Goal: Complete application form

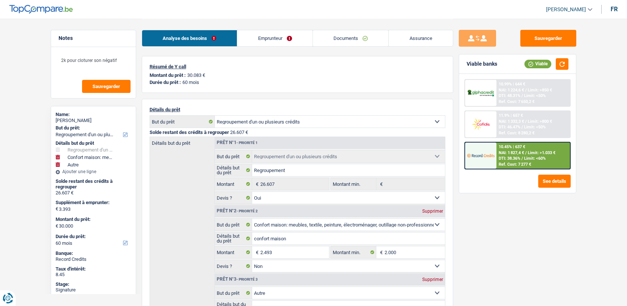
select select "refinancing"
select select "household"
select select "other"
select select "60"
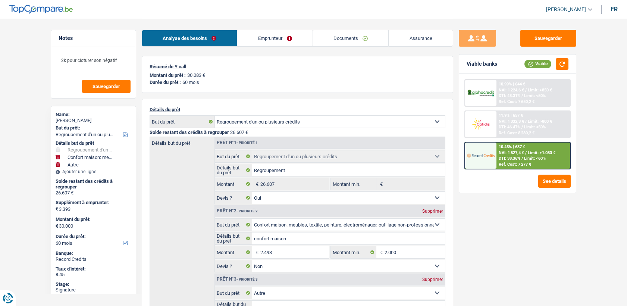
select select "refinancing"
select select "yes"
select select "household"
select select "false"
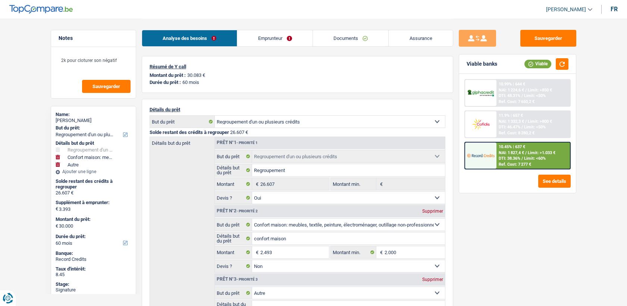
select select "other"
select select "60"
click at [295, 40] on link "Emprunteur" at bounding box center [274, 38] width 75 height 16
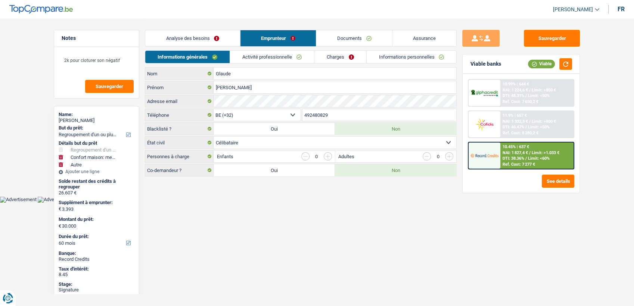
click at [393, 61] on link "Informations personnelles" at bounding box center [412, 57] width 90 height 12
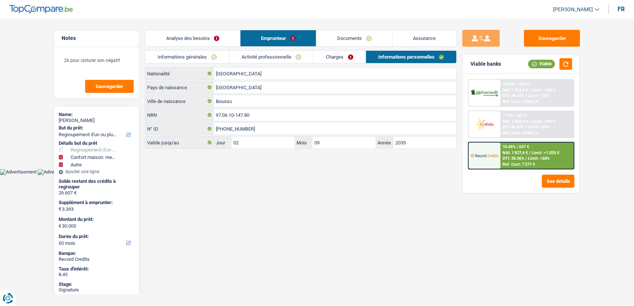
click at [342, 43] on link "Documents" at bounding box center [354, 38] width 76 height 16
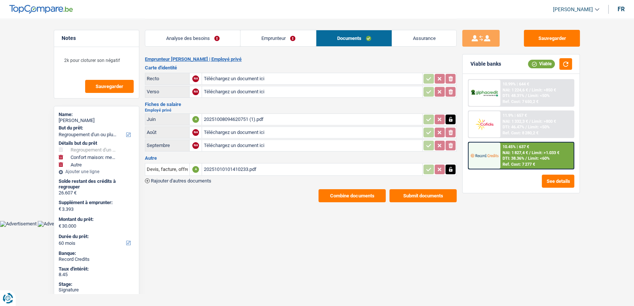
click at [234, 165] on div "20251010101410233.pdf" at bounding box center [311, 169] width 217 height 11
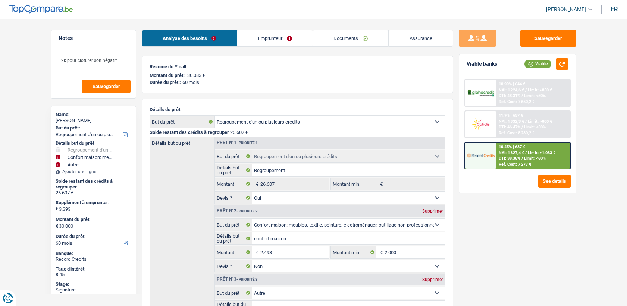
select select "refinancing"
select select "household"
select select "other"
select select "60"
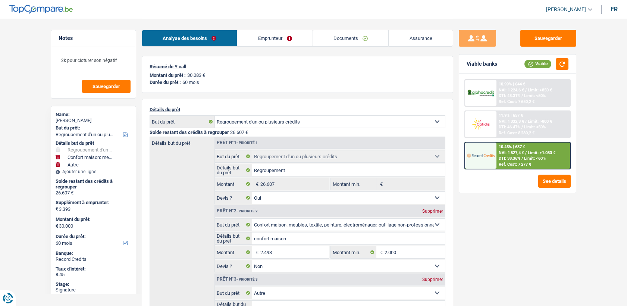
select select "refinancing"
select select "yes"
select select "household"
select select "false"
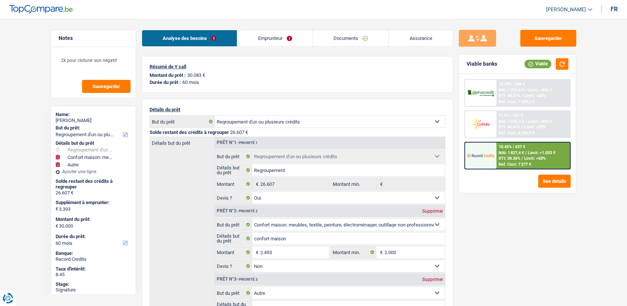
select select "other"
select select "60"
select select "32"
select select "single"
click at [258, 41] on link "Emprunteur" at bounding box center [274, 38] width 75 height 16
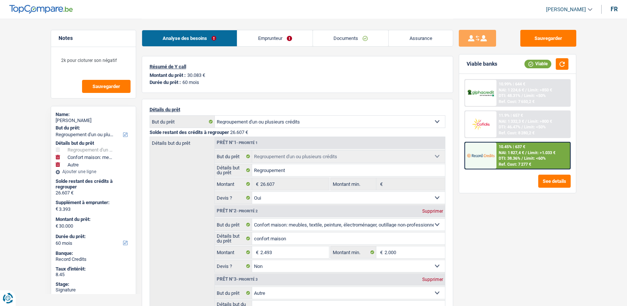
select select "refinancing"
select select "household"
select select "other"
select select "60"
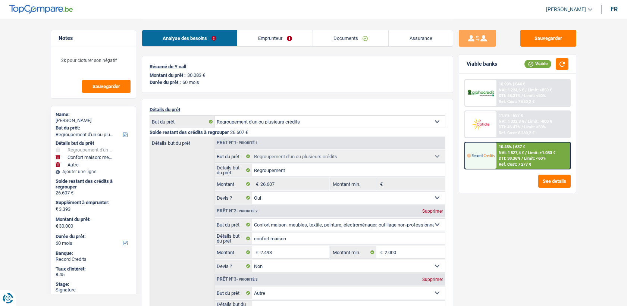
select select "refinancing"
select select "yes"
select select "household"
select select "false"
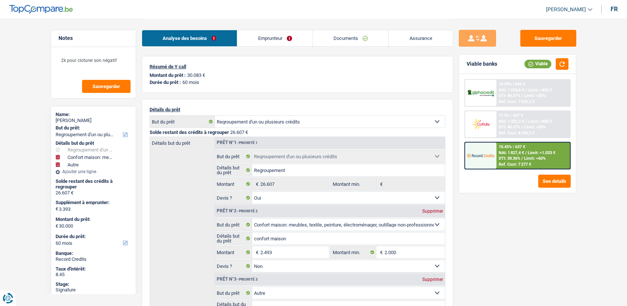
select select "other"
select select "60"
click at [517, 154] on span "NAI: 1 827,4 €" at bounding box center [511, 152] width 25 height 5
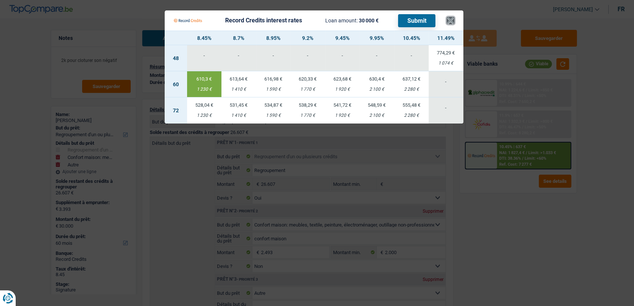
click at [452, 19] on button "×" at bounding box center [450, 20] width 8 height 7
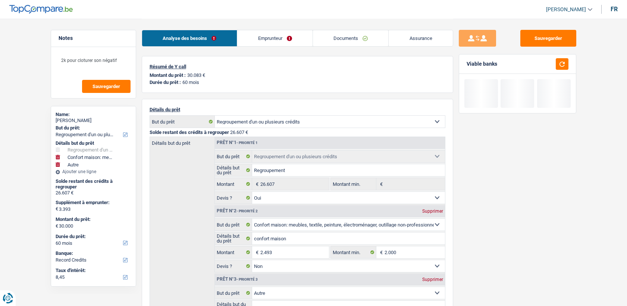
select select "refinancing"
select select "household"
select select "other"
select select "60"
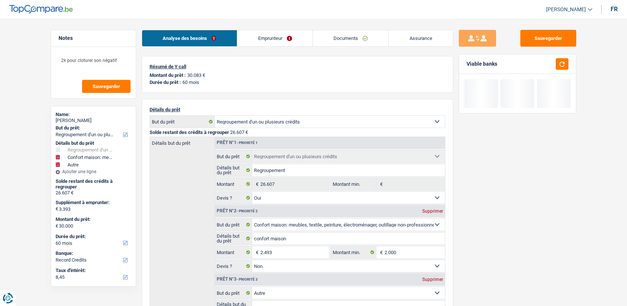
select select "32"
select select "single"
drag, startPoint x: 0, startPoint y: 0, endPoint x: 261, endPoint y: 35, distance: 263.3
click at [261, 35] on link "Emprunteur" at bounding box center [274, 38] width 75 height 16
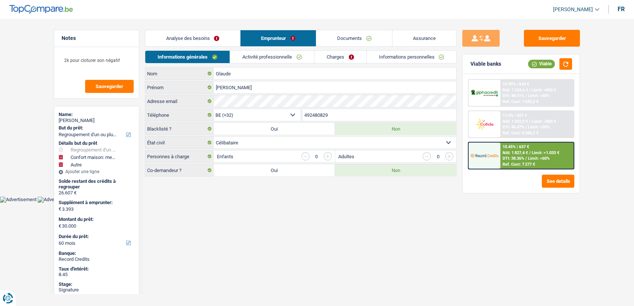
click at [290, 51] on link "Activité professionnelle" at bounding box center [272, 57] width 84 height 12
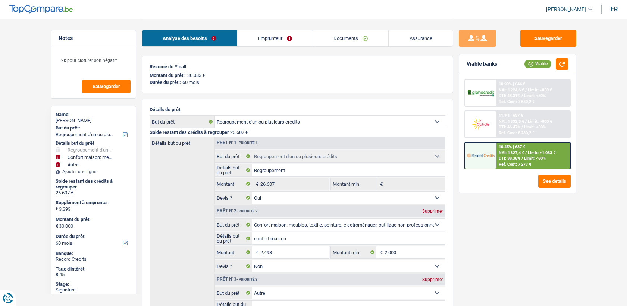
select select "refinancing"
select select "household"
select select "other"
select select "60"
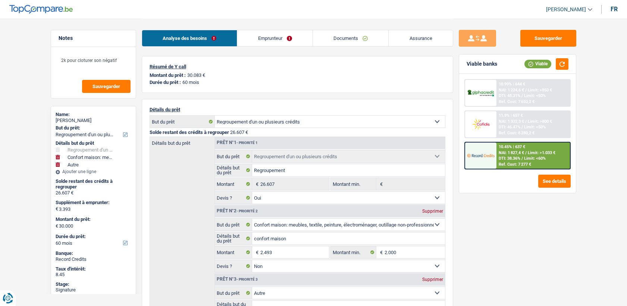
click at [330, 37] on link "Documents" at bounding box center [351, 38] width 76 height 16
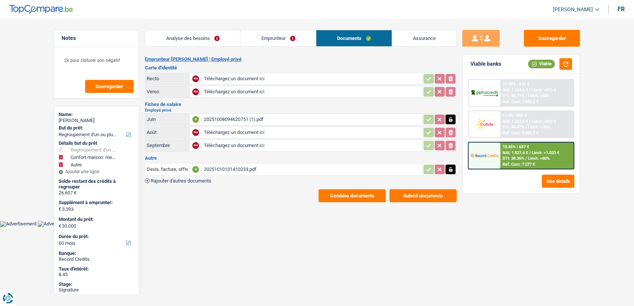
click at [245, 116] on div "20251008094620751 (1).pdf" at bounding box center [311, 119] width 217 height 11
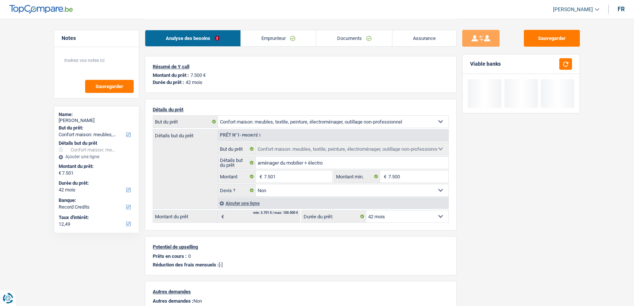
select select "household"
select select "42"
select select "32"
select select "single"
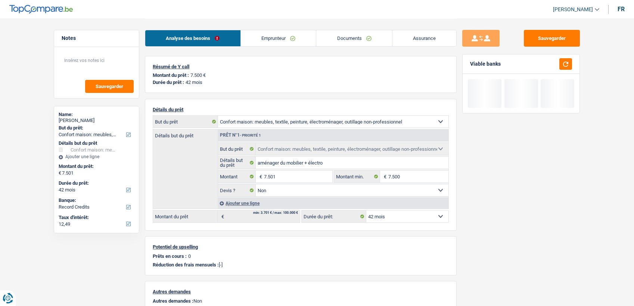
select select "liveWithParents"
select select "BE"
click at [284, 42] on link "Emprunteur" at bounding box center [278, 38] width 75 height 16
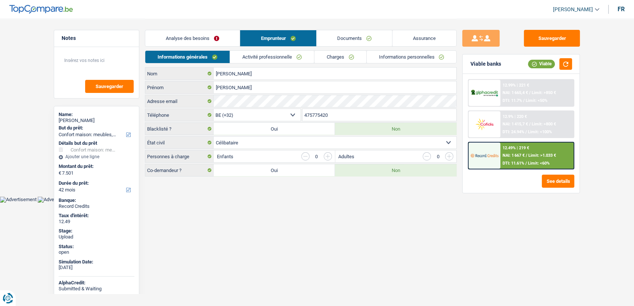
click at [266, 50] on li "Activité professionnelle" at bounding box center [272, 56] width 84 height 13
click at [269, 56] on link "Activité professionnelle" at bounding box center [272, 57] width 84 height 12
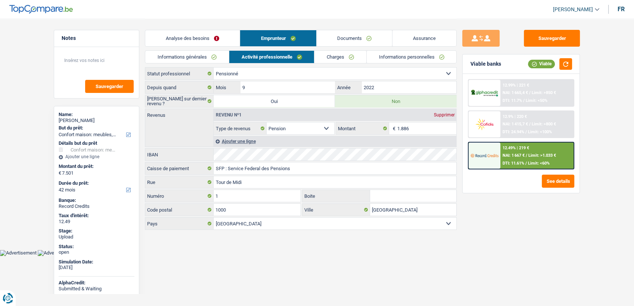
click at [325, 57] on link "Charges" at bounding box center [340, 57] width 52 height 12
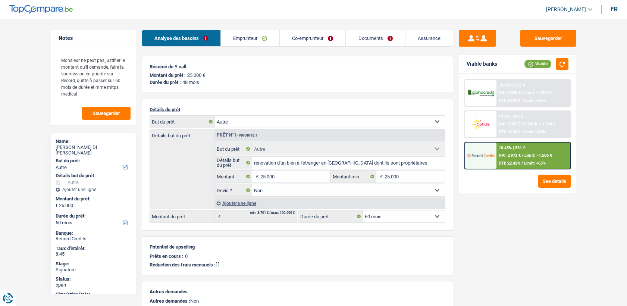
select select "other"
select select "60"
select select "other"
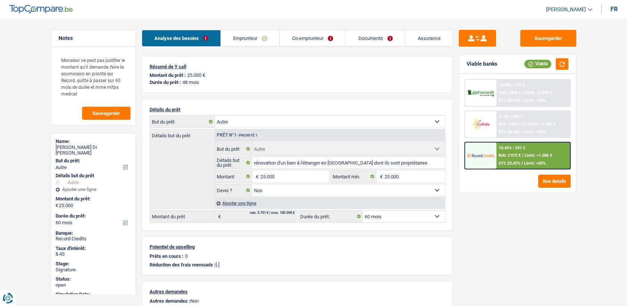
select select "false"
select select "60"
select select "32"
select select "single"
click at [237, 39] on link "Emprunteur" at bounding box center [250, 38] width 59 height 16
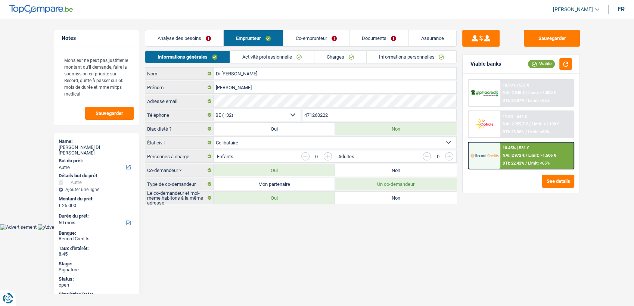
click at [296, 62] on link "Activité professionnelle" at bounding box center [272, 57] width 84 height 12
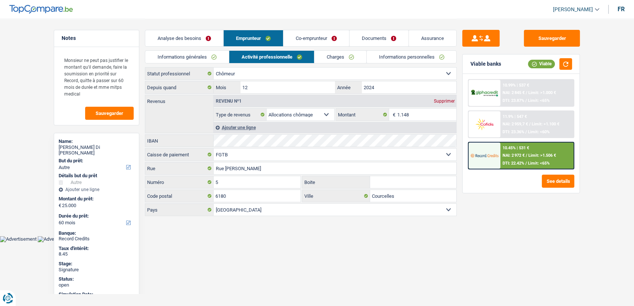
click at [314, 37] on link "Co-emprunteur" at bounding box center [316, 38] width 66 height 16
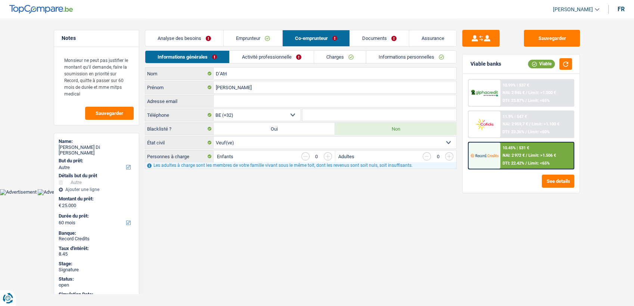
click at [296, 59] on link "Activité professionnelle" at bounding box center [272, 57] width 84 height 12
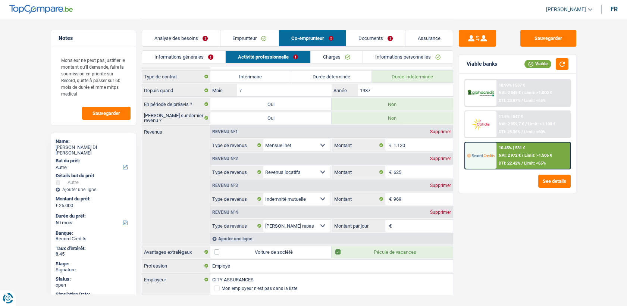
scroll to position [8, 0]
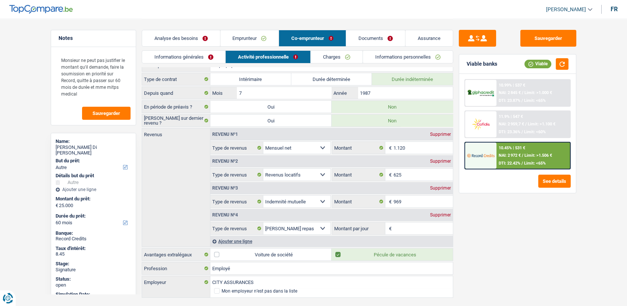
click at [246, 33] on link "Emprunteur" at bounding box center [250, 38] width 59 height 16
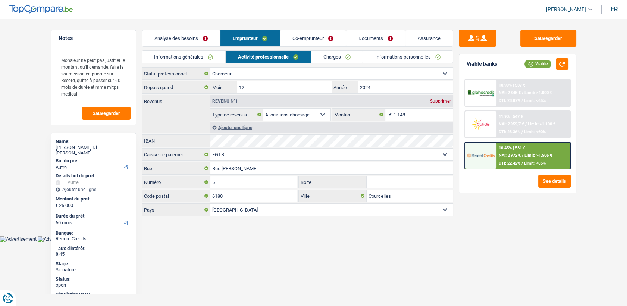
scroll to position [0, 0]
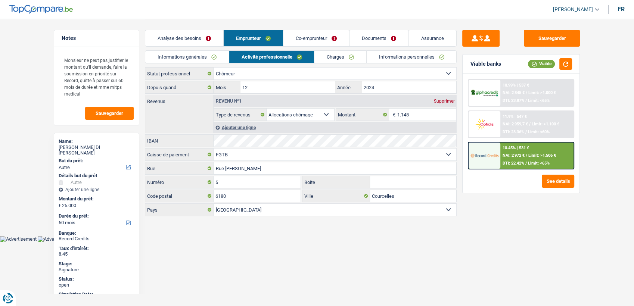
click at [292, 44] on link "Co-emprunteur" at bounding box center [316, 38] width 66 height 16
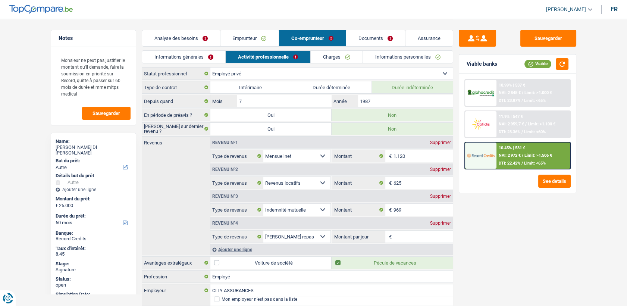
click at [369, 37] on link "Documents" at bounding box center [375, 38] width 59 height 16
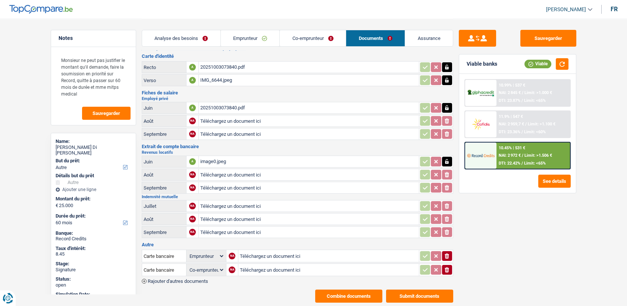
scroll to position [114, 0]
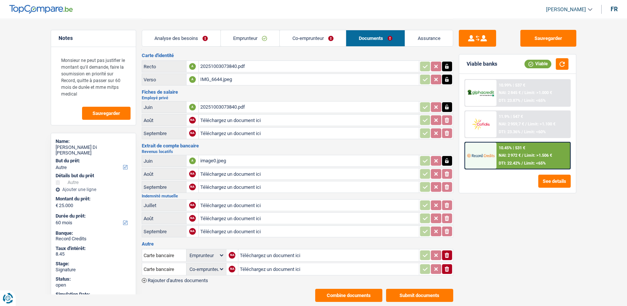
click at [210, 155] on div "image0.jpeg" at bounding box center [308, 160] width 217 height 11
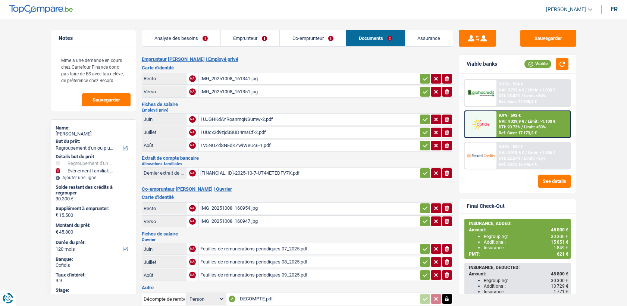
select select "refinancing"
select select "familyEvent"
select select "120"
select select "applicant"
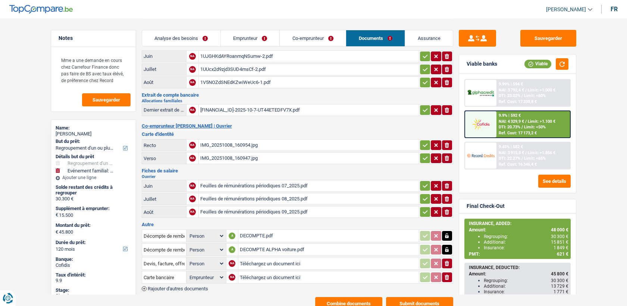
scroll to position [88, 0]
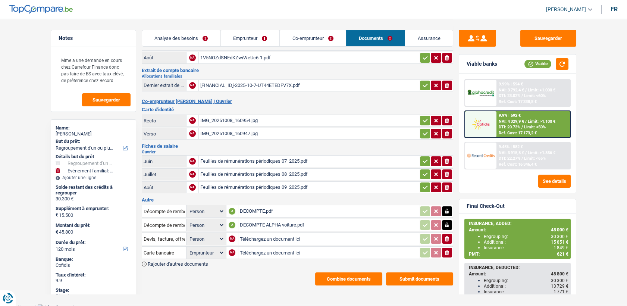
click at [264, 225] on div "DECOMPTE ALPHA voiture.pdf" at bounding box center [329, 224] width 178 height 11
click at [258, 209] on div "DECOMPTE.pdf" at bounding box center [329, 211] width 178 height 11
click at [227, 116] on div "IMG_20251008_160954.jpg" at bounding box center [308, 120] width 217 height 11
click at [362, 274] on button "Combine documents" at bounding box center [348, 278] width 67 height 13
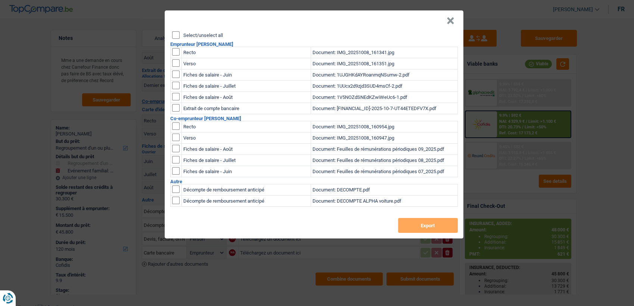
click at [177, 124] on input "checkbox" at bounding box center [175, 125] width 7 height 7
click at [177, 130] on input "checkbox" at bounding box center [175, 125] width 7 height 7
checkbox input "false"
click at [175, 137] on input "checkbox" at bounding box center [175, 137] width 7 height 7
checkbox input "true"
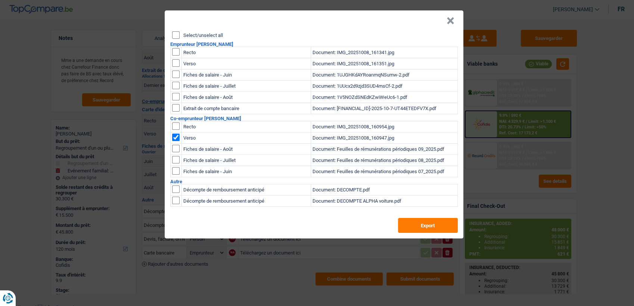
click at [175, 127] on input "checkbox" at bounding box center [175, 125] width 7 height 7
checkbox input "true"
click at [431, 228] on button "Export" at bounding box center [428, 225] width 60 height 15
click at [450, 22] on button "×" at bounding box center [450, 20] width 8 height 7
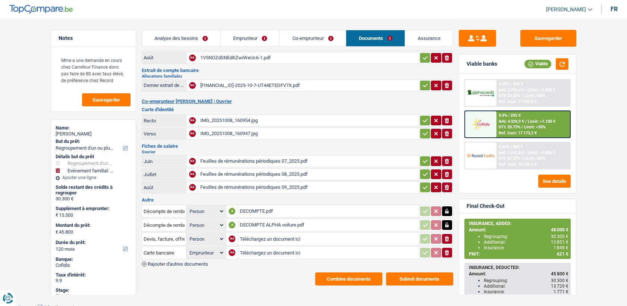
click at [247, 41] on link "Emprunteur" at bounding box center [250, 38] width 59 height 16
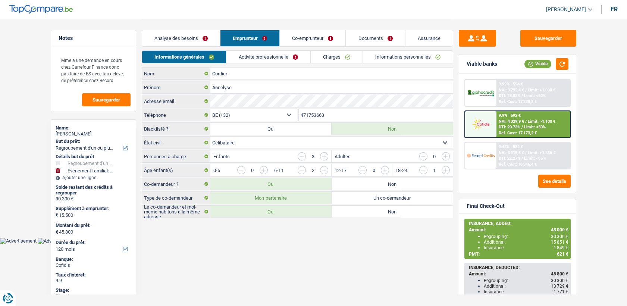
scroll to position [0, 0]
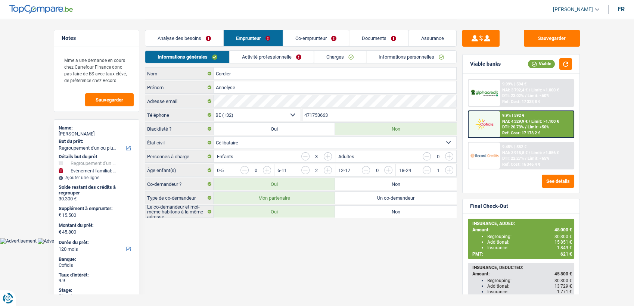
click at [255, 57] on link "Activité professionnelle" at bounding box center [272, 57] width 84 height 12
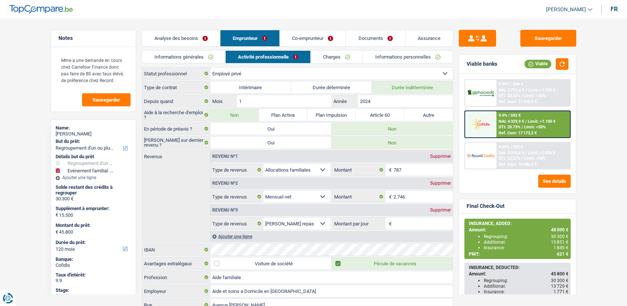
click at [291, 38] on link "Co-emprunteur" at bounding box center [313, 38] width 66 height 16
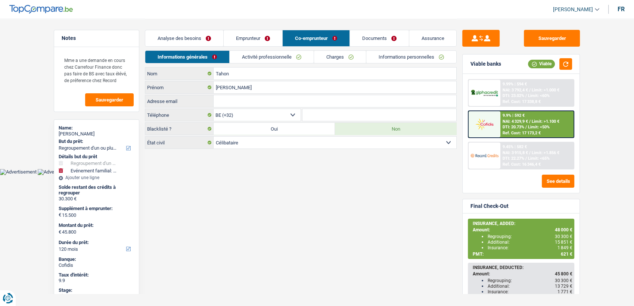
click at [272, 54] on link "Activité professionnelle" at bounding box center [272, 57] width 84 height 12
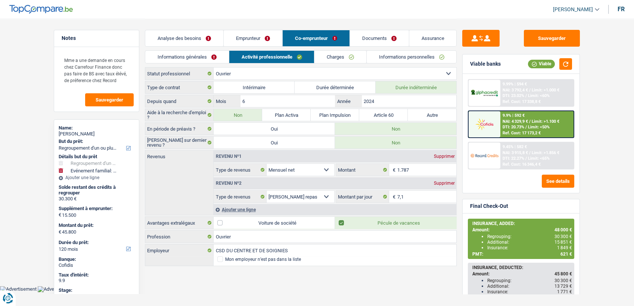
click at [260, 43] on link "Emprunteur" at bounding box center [253, 38] width 59 height 16
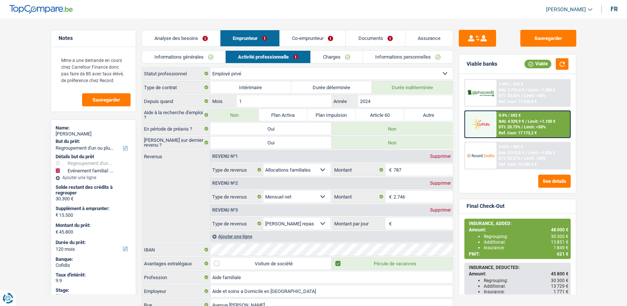
click at [323, 41] on link "Co-emprunteur" at bounding box center [313, 38] width 66 height 16
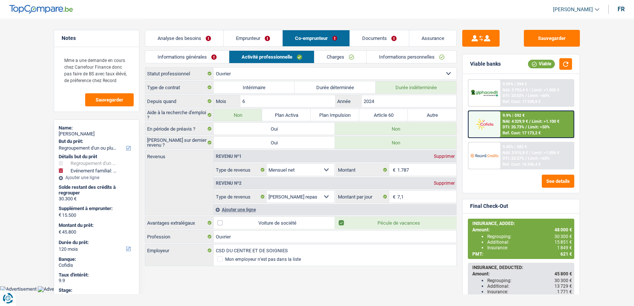
click at [370, 39] on link "Documents" at bounding box center [379, 38] width 59 height 16
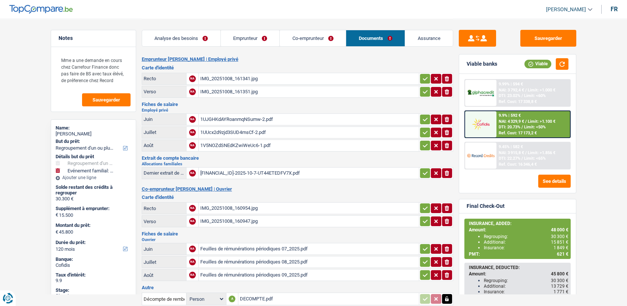
click at [225, 144] on div "1V5NOZdSNEdKZwiWeUc6-1.pdf" at bounding box center [308, 145] width 217 height 11
click at [245, 168] on div "[FINANCIAL_ID]-2025-10-7-UT44ETEDFV7X.pdf" at bounding box center [308, 173] width 217 height 11
click at [287, 270] on div "Feuilles de rémunérations périodiques 09_2025.pdf" at bounding box center [308, 275] width 217 height 11
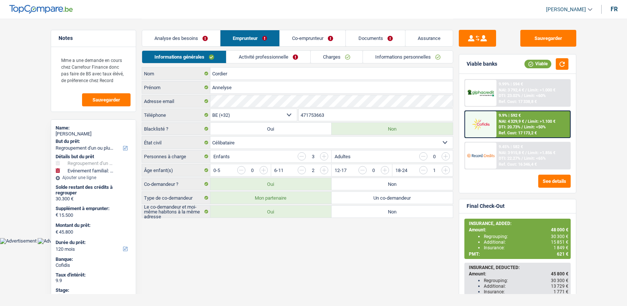
select select "refinancing"
select select "familyEvent"
select select "120"
select select "32"
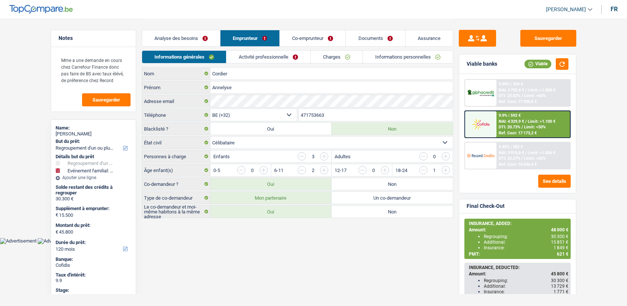
select select "single"
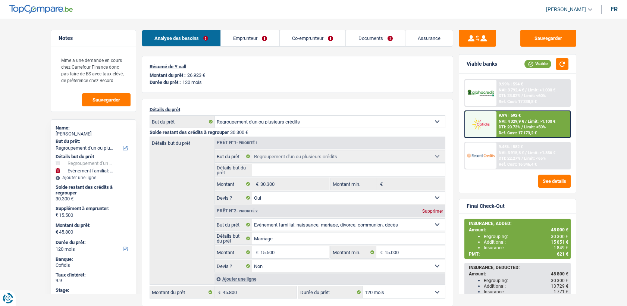
select select "refinancing"
select select "familyEvent"
select select "120"
select select "refinancing"
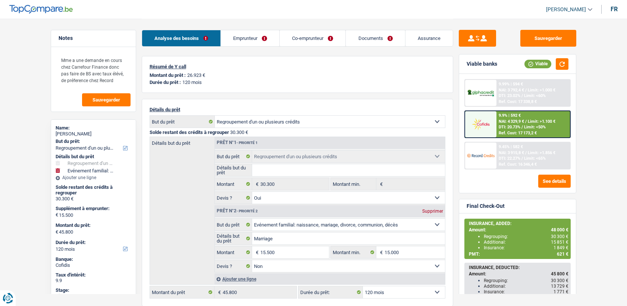
select select "refinancing"
select select "yes"
select select "familyEvent"
select select "false"
select select "120"
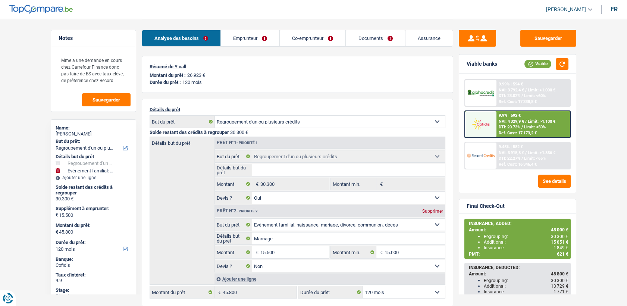
click at [490, 127] on img at bounding box center [481, 124] width 28 height 14
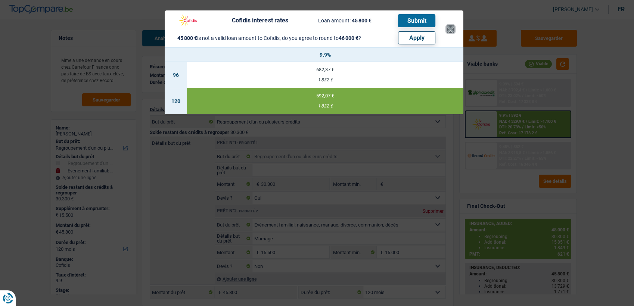
click at [451, 30] on button "×" at bounding box center [450, 28] width 8 height 7
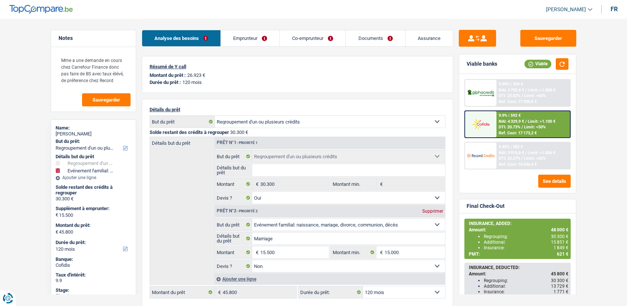
click at [479, 122] on img at bounding box center [481, 124] width 28 height 14
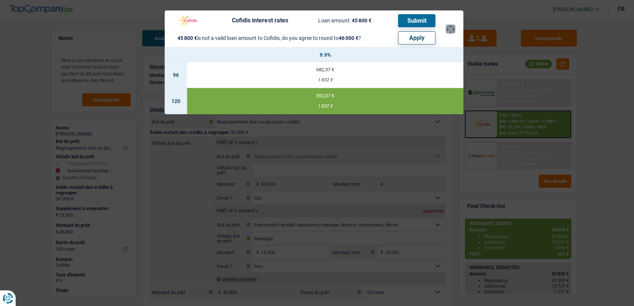
click at [448, 25] on button "×" at bounding box center [450, 28] width 8 height 7
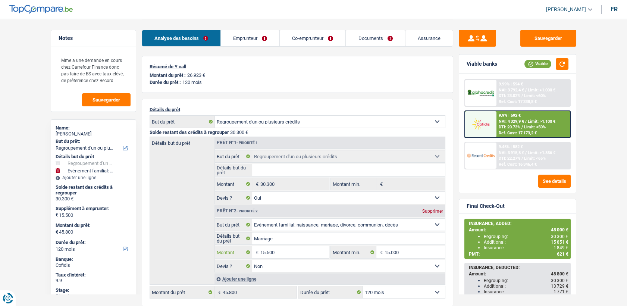
click at [266, 252] on input "15.500" at bounding box center [295, 252] width 68 height 12
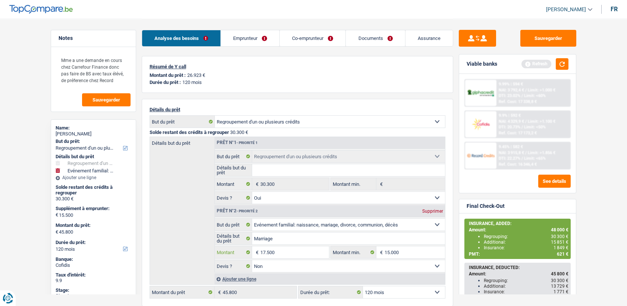
type input "17.500"
type input "47.800"
select select "144"
type input "47.800"
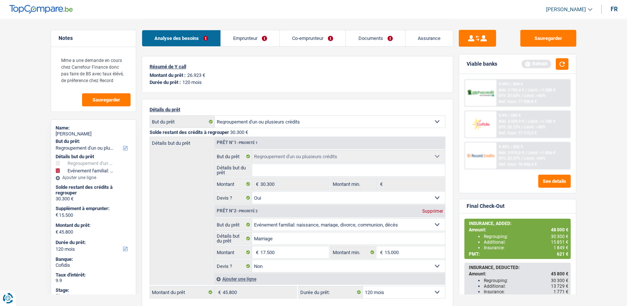
select select "144"
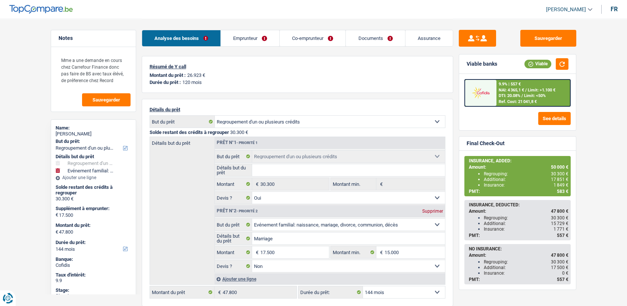
click at [493, 87] on img at bounding box center [481, 93] width 28 height 14
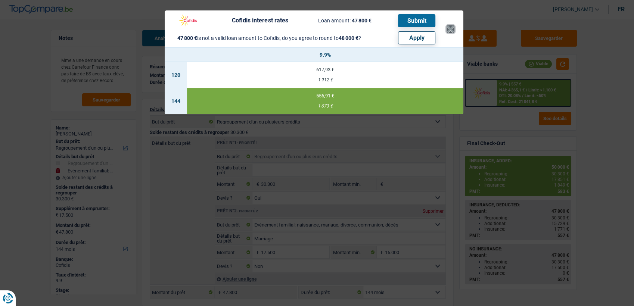
click at [447, 29] on button "×" at bounding box center [450, 28] width 8 height 7
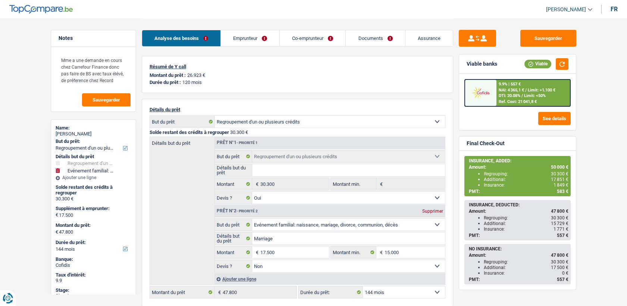
click at [377, 40] on link "Documents" at bounding box center [375, 38] width 59 height 16
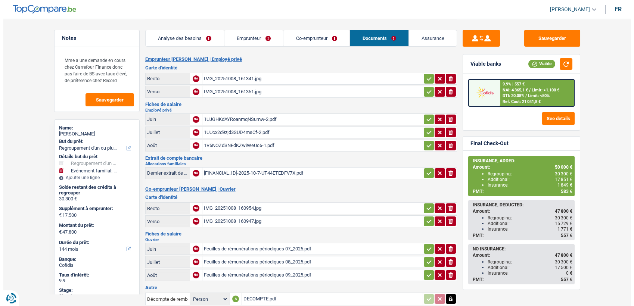
scroll to position [88, 0]
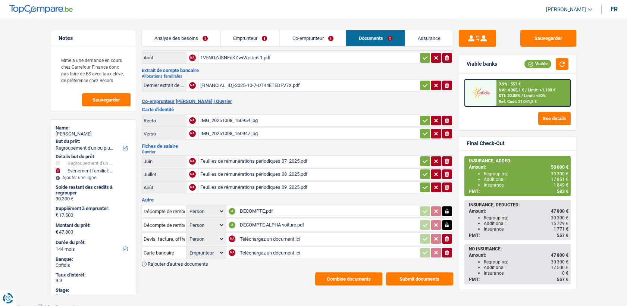
click at [342, 277] on button "Combine documents" at bounding box center [348, 278] width 67 height 13
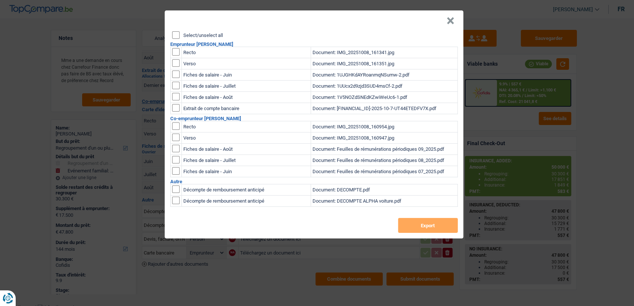
click at [175, 50] on input "checkbox" at bounding box center [175, 51] width 7 height 7
checkbox input "true"
click at [171, 73] on td at bounding box center [175, 74] width 11 height 11
click at [173, 63] on input "checkbox" at bounding box center [175, 62] width 7 height 7
checkbox input "true"
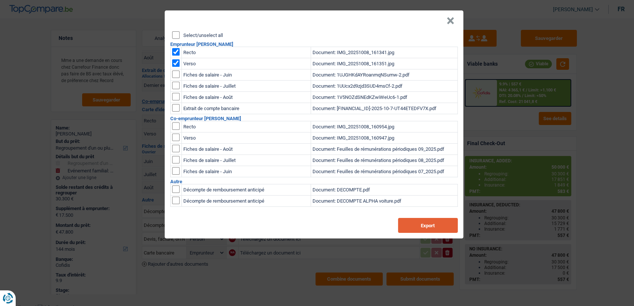
click at [417, 222] on button "Export" at bounding box center [428, 225] width 60 height 15
